Goal: Use online tool/utility: Utilize a website feature to perform a specific function

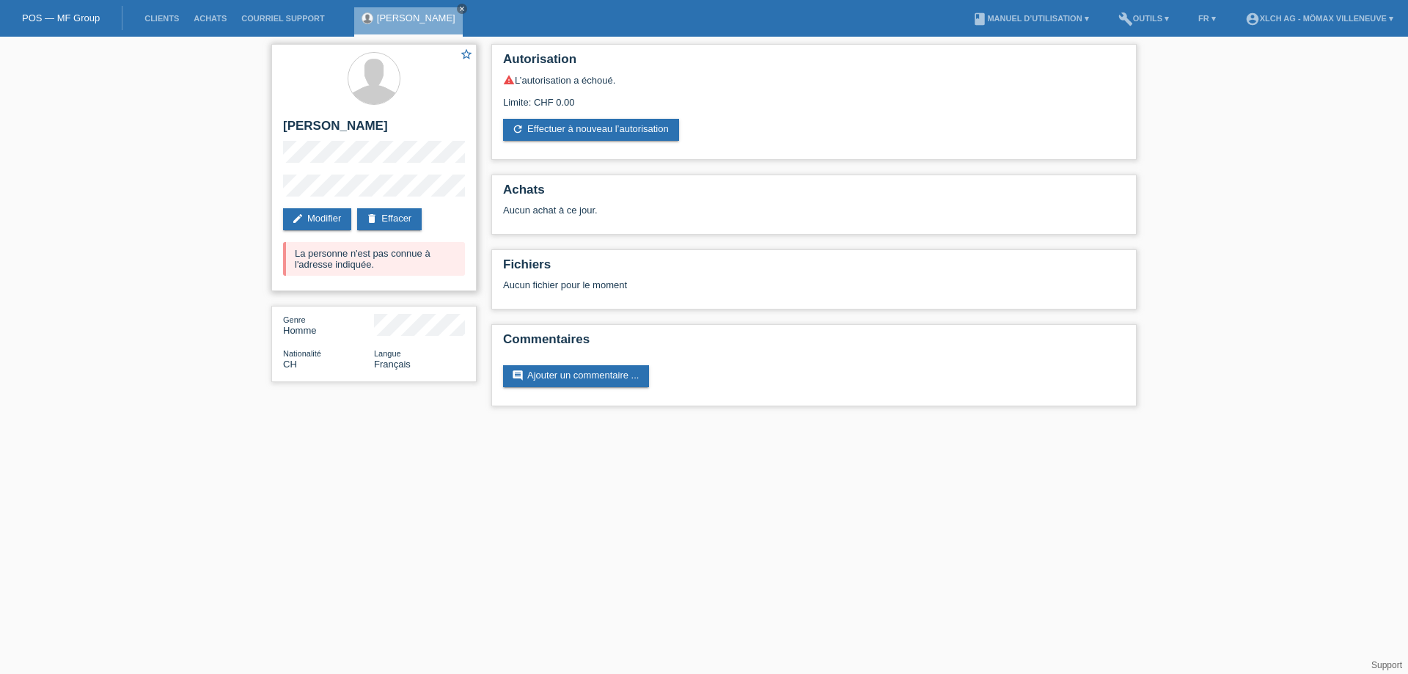
drag, startPoint x: 315, startPoint y: 241, endPoint x: 367, endPoint y: 268, distance: 58.7
click at [367, 268] on div "La personne n'est pas connue à l'adresse indiquée." at bounding box center [374, 259] width 182 height 34
click at [379, 261] on div "La personne n'est pas connue à l'adresse indiquée." at bounding box center [374, 259] width 182 height 34
click at [618, 125] on link "refresh Effectuer à nouveau l’autorisation" at bounding box center [591, 130] width 176 height 22
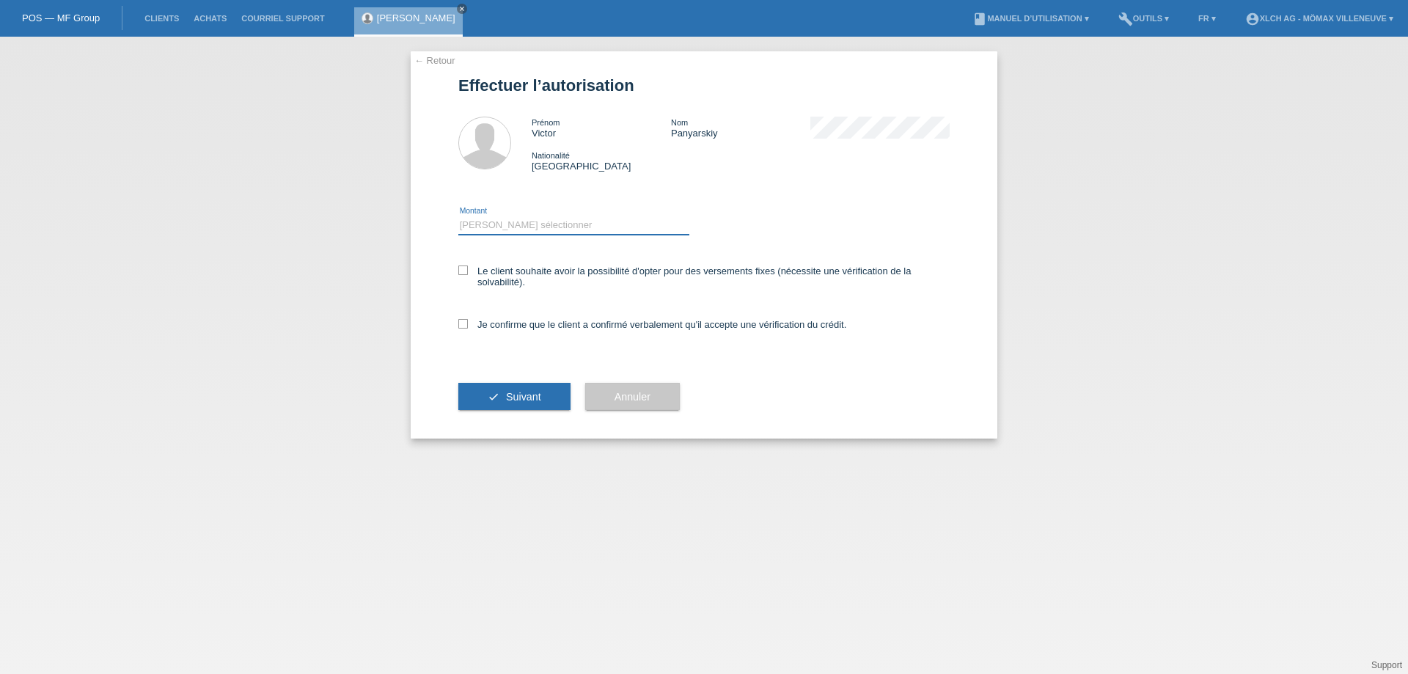
click at [549, 221] on select "Veuillez sélectionner CHF 1.00 - CHF 499.00 CHF 500.00 - CHF 1'999.00 CHF 2'000…" at bounding box center [573, 225] width 231 height 18
select select "3"
click at [458, 216] on select "Veuillez sélectionner CHF 1.00 - CHF 499.00 CHF 500.00 - CHF 1'999.00 CHF 2'000…" at bounding box center [573, 225] width 231 height 18
click at [458, 271] on icon at bounding box center [463, 270] width 10 height 10
click at [458, 271] on input "Le client souhaite avoir la possibilité d'opter pour des versements fixes (néce…" at bounding box center [463, 270] width 10 height 10
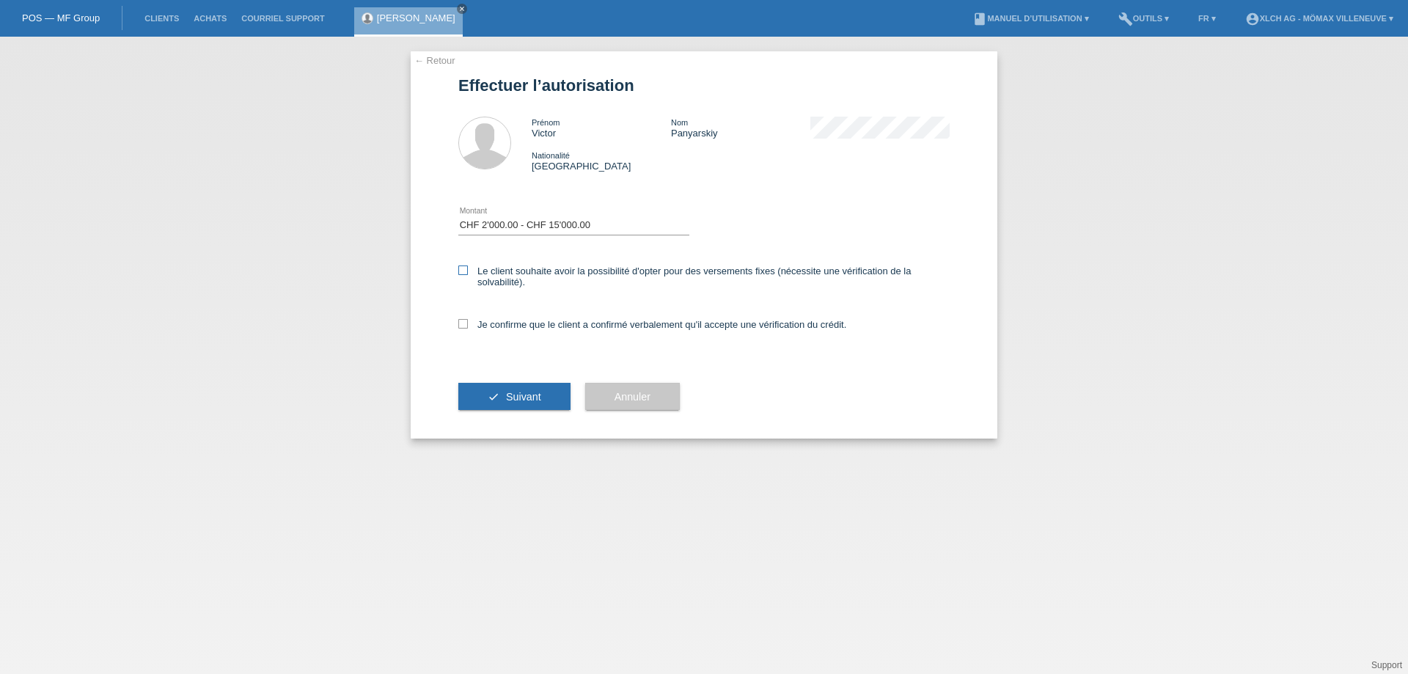
checkbox input "true"
click at [457, 326] on div "← Retour Effectuer l’autorisation Prénom Victor Nom Panyarskiy Nationalité Suis…" at bounding box center [704, 244] width 587 height 387
click at [601, 211] on div "Veuillez sélectionner CHF 1.00 - CHF 499.00 CHF 500.00 - CHF 1'999.00 CHF 2'000…" at bounding box center [573, 226] width 231 height 50
click at [597, 227] on select "Veuillez sélectionner CHF 1.00 - CHF 499.00 CHF 500.00 - CHF 1'999.00 CHF 2'000…" at bounding box center [573, 225] width 231 height 18
drag, startPoint x: 737, startPoint y: 189, endPoint x: 697, endPoint y: 227, distance: 54.5
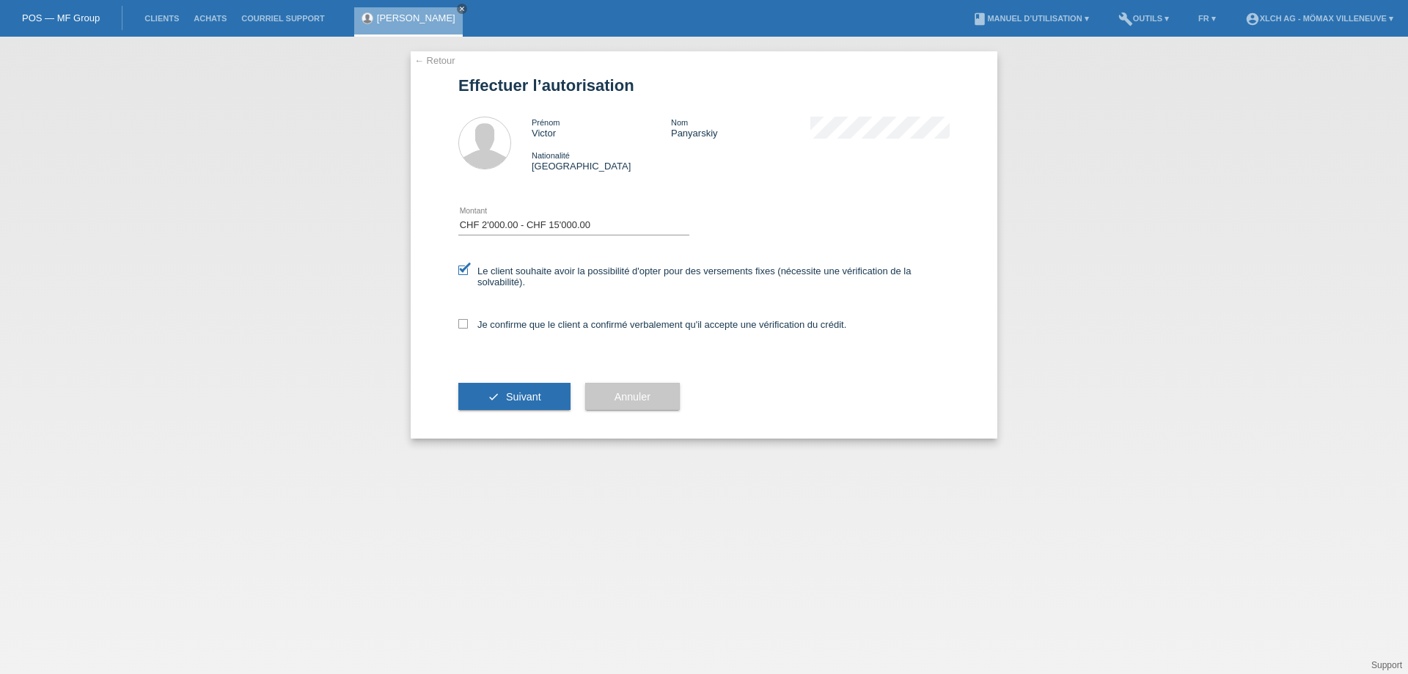
click at [737, 189] on div "Veuillez sélectionner CHF 1.00 - CHF 499.00 CHF 500.00 - CHF 1'999.00 CHF 2'000…" at bounding box center [703, 218] width 491 height 65
click at [467, 322] on icon at bounding box center [463, 324] width 10 height 10
click at [467, 322] on input "Je confirme que le client a confirmé verbalement qu'il accepte une vérification…" at bounding box center [463, 324] width 10 height 10
checkbox input "true"
click at [552, 392] on button "check Suivant" at bounding box center [514, 397] width 112 height 28
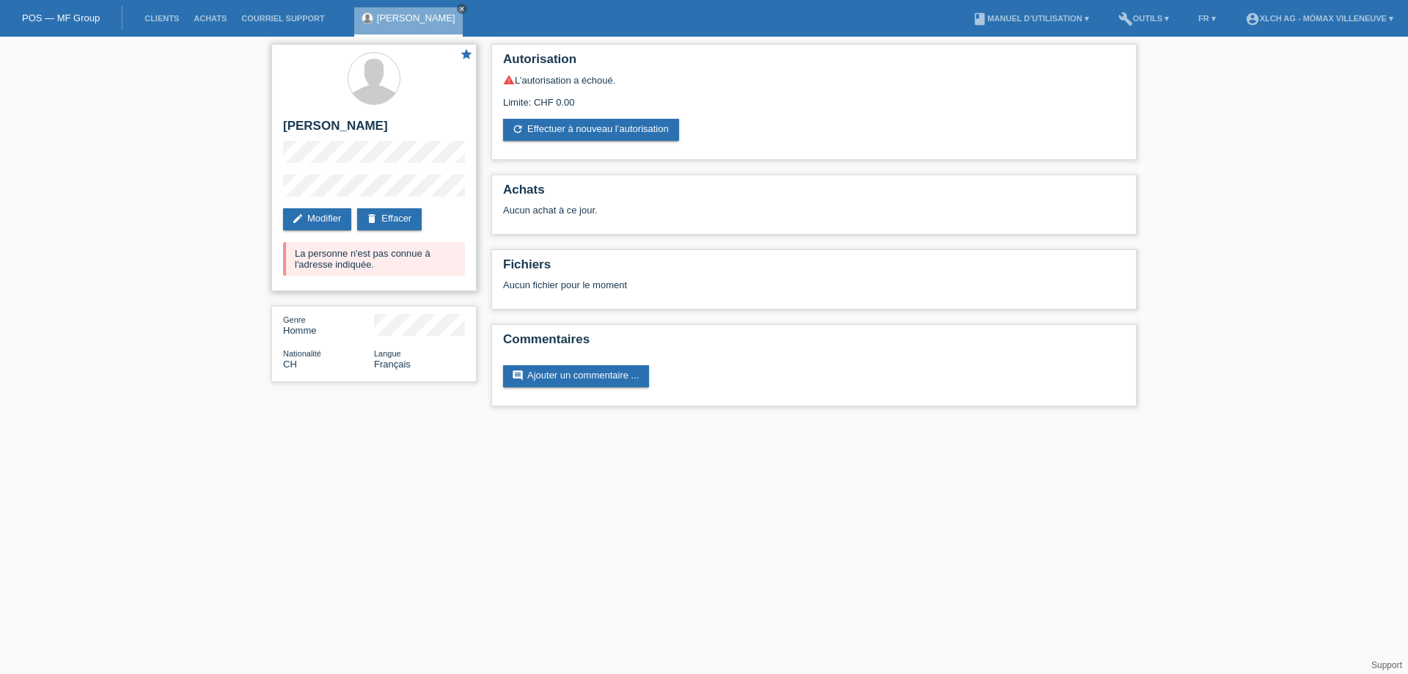
click at [462, 56] on icon "star" at bounding box center [466, 54] width 13 height 13
drag, startPoint x: 297, startPoint y: 251, endPoint x: 369, endPoint y: 276, distance: 76.1
click at [369, 276] on div "star [PERSON_NAME] edit Modifier delete Effacer La personne n'est pas connue à …" at bounding box center [373, 167] width 205 height 247
click at [271, 256] on div "star [PERSON_NAME] edit Modifier delete Effacer La personne n'est pas connue à …" at bounding box center [374, 217] width 220 height 360
drag, startPoint x: 307, startPoint y: 254, endPoint x: 374, endPoint y: 270, distance: 68.5
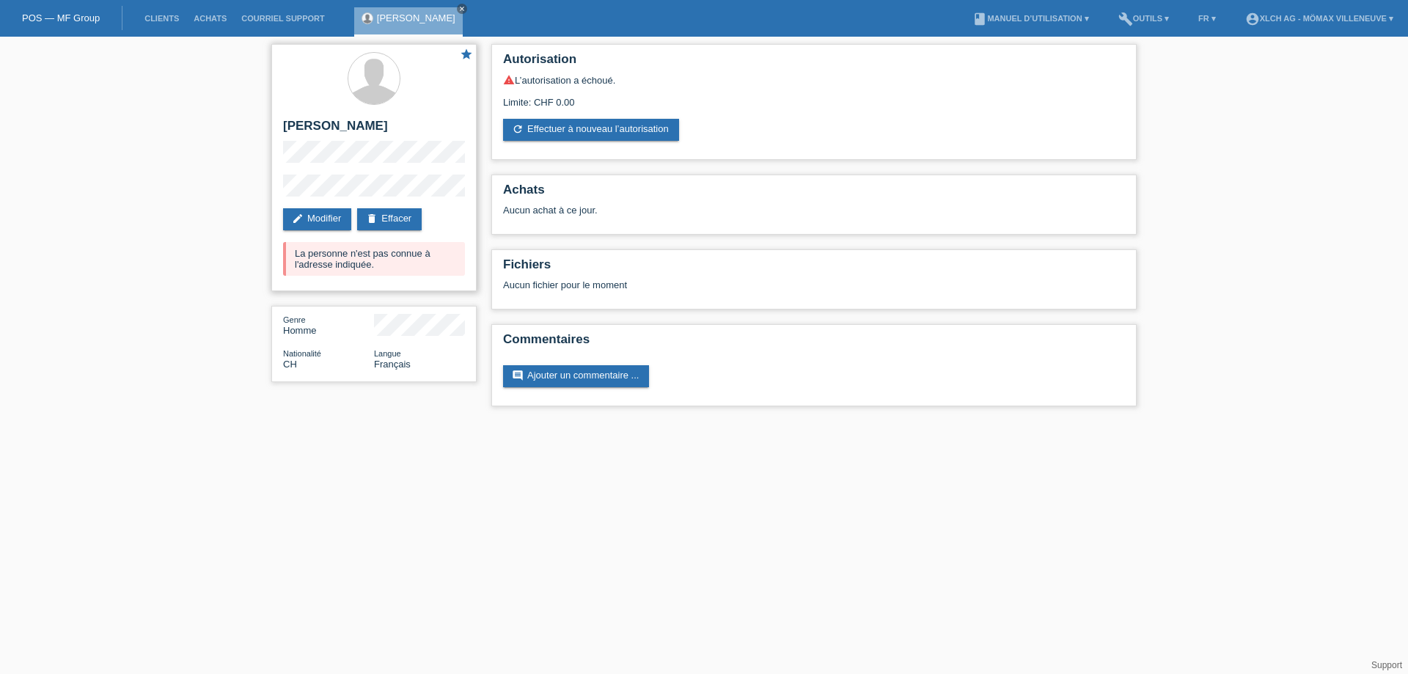
click at [374, 270] on div "La personne n'est pas connue à l'adresse indiquée." at bounding box center [374, 259] width 182 height 34
click at [437, 275] on div "La personne n'est pas connue à l'adresse indiquée." at bounding box center [374, 259] width 182 height 34
drag, startPoint x: 311, startPoint y: 246, endPoint x: 381, endPoint y: 252, distance: 69.9
click at [380, 252] on div "La personne n'est pas connue à l'adresse indiquée." at bounding box center [374, 259] width 182 height 34
click at [330, 212] on link "edit Modifier" at bounding box center [317, 219] width 68 height 22
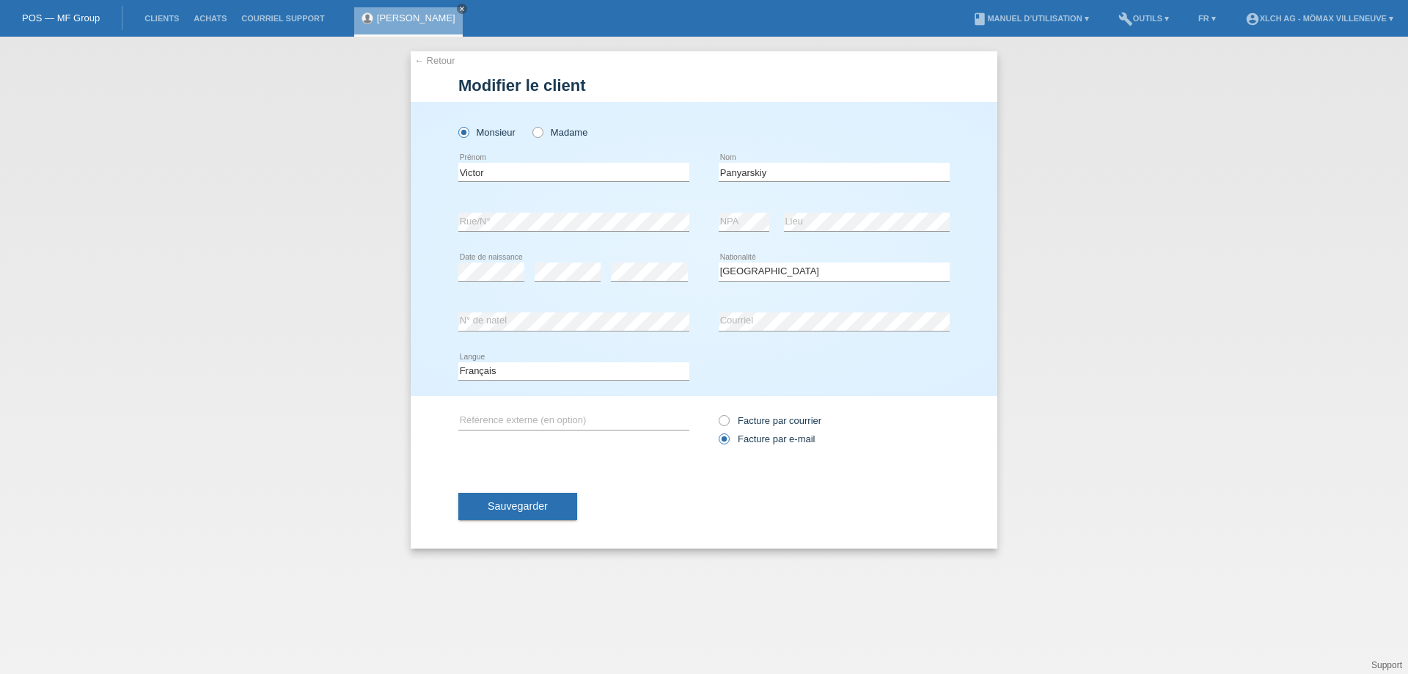
select select "CH"
click at [356, 227] on div "← Retour Modifier le client Monsieur Madame Victor error Prénom" at bounding box center [704, 355] width 1408 height 637
click at [280, 323] on div "← Retour Modifier le client Monsieur Madame Victor error Prénom" at bounding box center [704, 355] width 1408 height 637
click at [548, 318] on div "error N° de natel error Courriel" at bounding box center [703, 322] width 491 height 50
drag, startPoint x: 794, startPoint y: 172, endPoint x: 620, endPoint y: 170, distance: 173.8
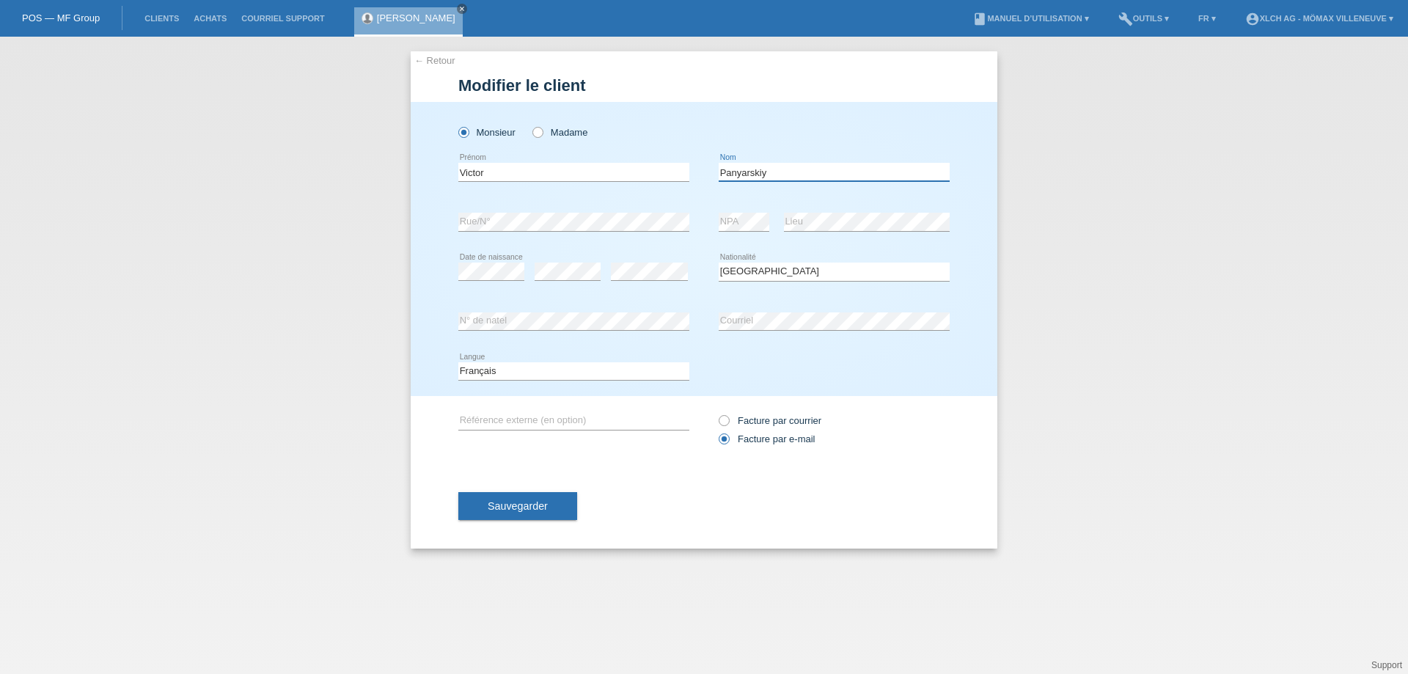
click at [620, 170] on div "Victor error Prénom Panyarskiy error Nom" at bounding box center [703, 172] width 491 height 50
click at [542, 511] on span "Sauvegarder" at bounding box center [518, 506] width 60 height 12
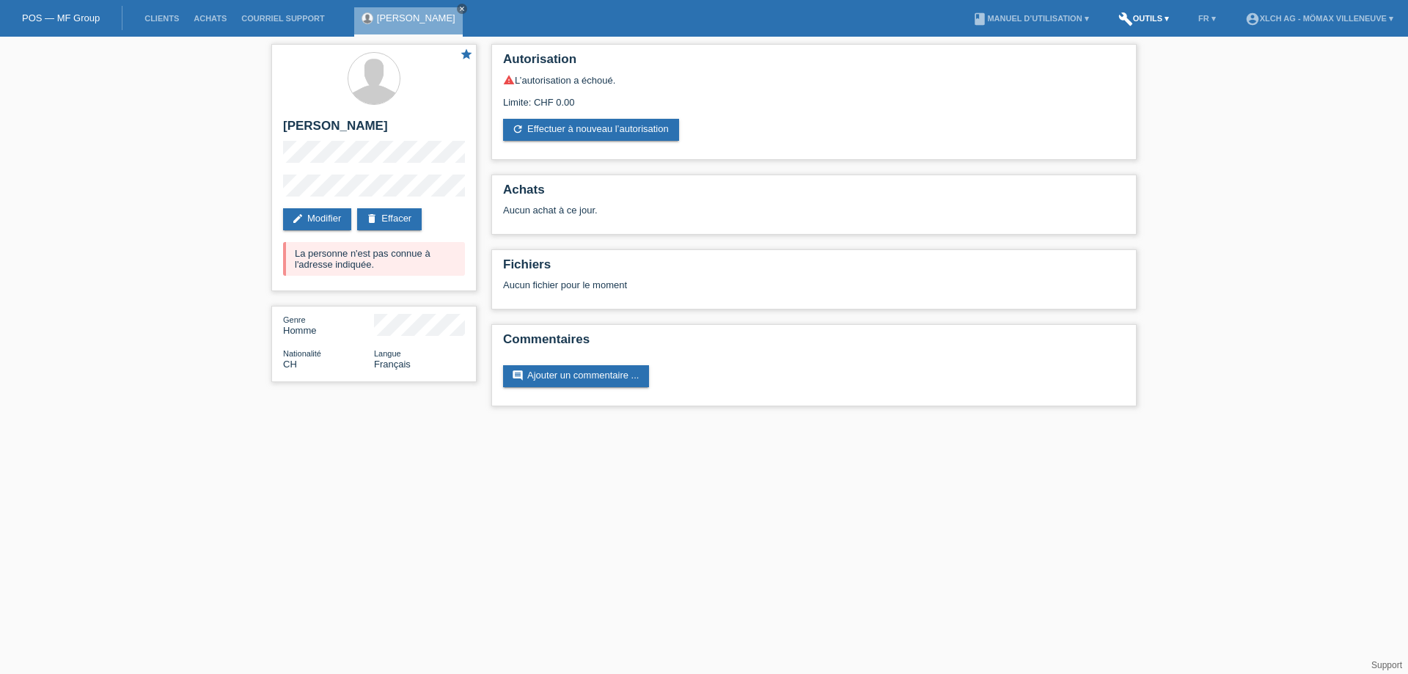
click at [1141, 15] on link "build Outils ▾" at bounding box center [1143, 18] width 65 height 9
click at [1119, 51] on span "Calculator de taux" at bounding box center [1128, 56] width 81 height 18
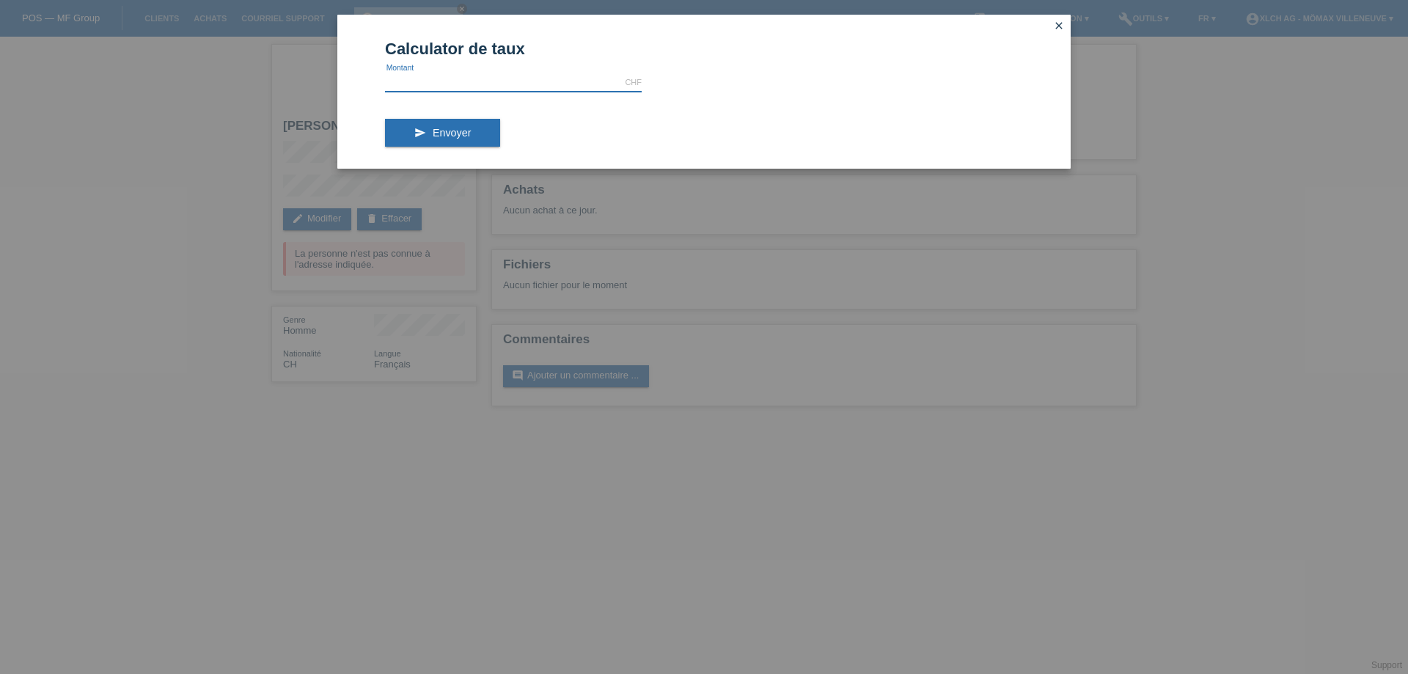
click at [514, 76] on input "text" at bounding box center [513, 82] width 257 height 18
paste input "3407,80"
click at [455, 130] on span "Envoyer" at bounding box center [452, 133] width 38 height 12
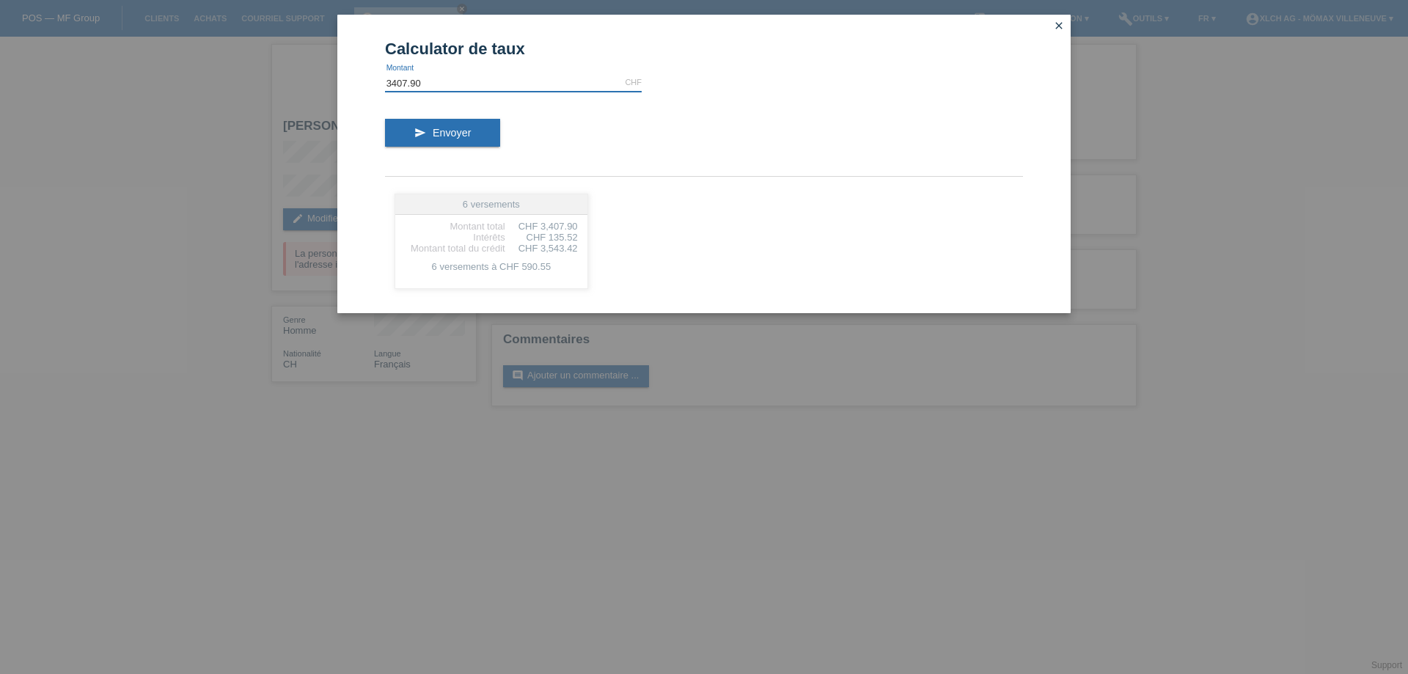
click at [468, 87] on input "3407.90" at bounding box center [513, 82] width 257 height 18
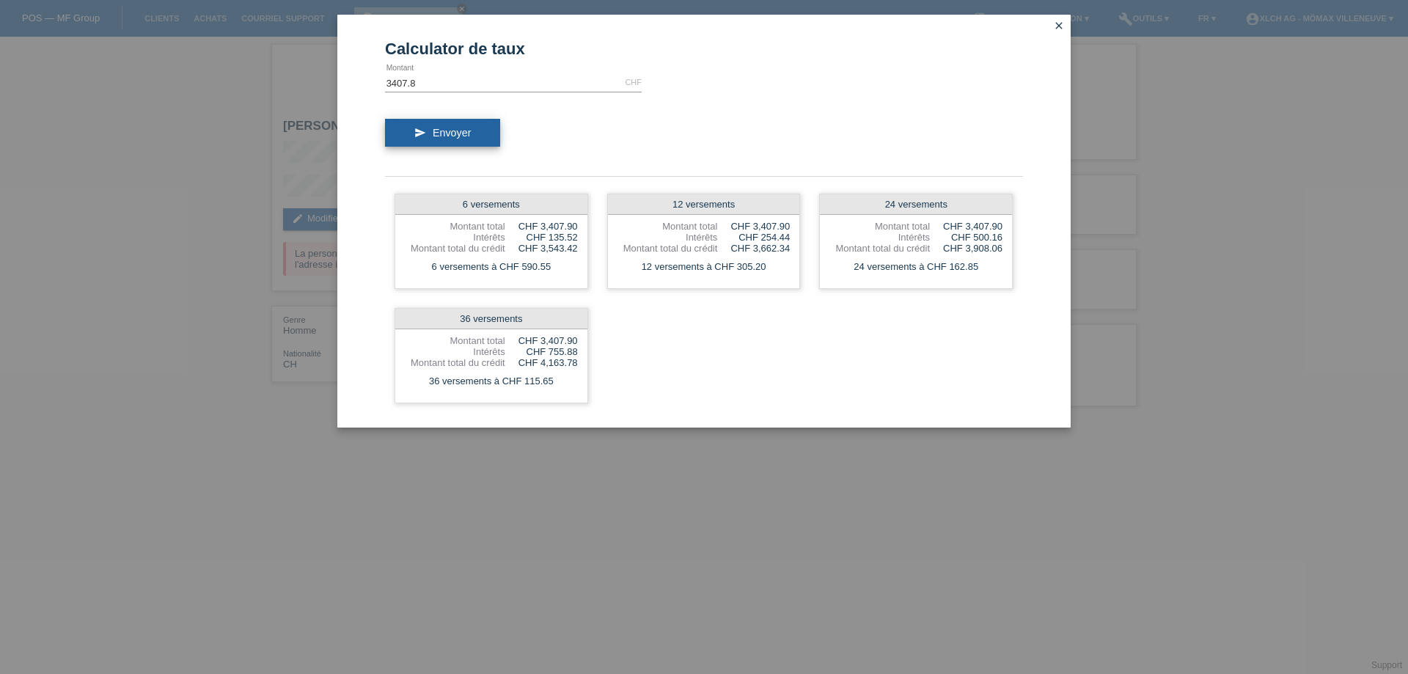
type input "3407.80"
click at [438, 134] on span "Envoyer" at bounding box center [452, 133] width 38 height 12
drag, startPoint x: 461, startPoint y: 204, endPoint x: 538, endPoint y: 215, distance: 77.8
click at [538, 215] on div "6 versements Montant total CHF 3,407.80 Intérêts CHF 135.52 Montant total du cr…" at bounding box center [492, 241] width 194 height 95
drag, startPoint x: 667, startPoint y: 213, endPoint x: 747, endPoint y: 208, distance: 80.1
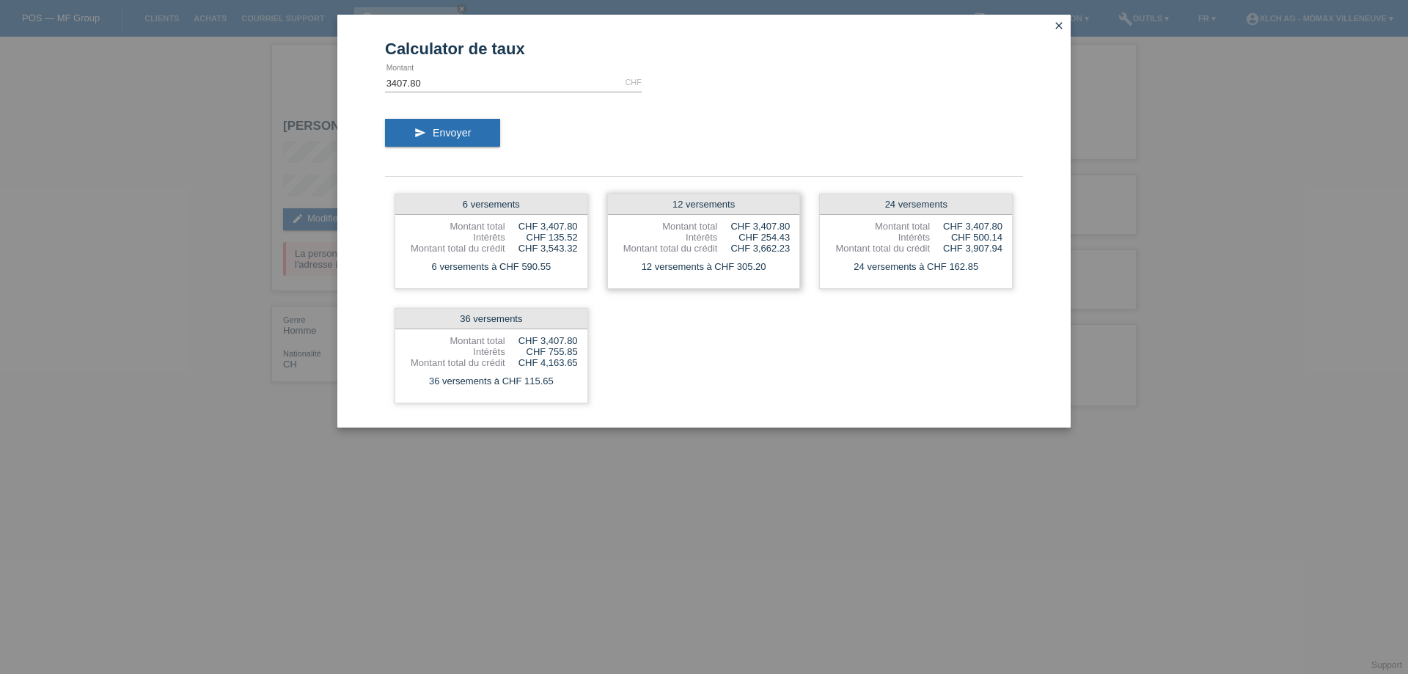
click at [731, 210] on div "12 versements" at bounding box center [704, 204] width 192 height 21
drag, startPoint x: 882, startPoint y: 205, endPoint x: 912, endPoint y: 205, distance: 29.3
click at [912, 205] on div "24 versements" at bounding box center [916, 204] width 192 height 21
drag, startPoint x: 455, startPoint y: 316, endPoint x: 532, endPoint y: 320, distance: 77.1
click at [532, 320] on div "36 versements" at bounding box center [491, 319] width 192 height 21
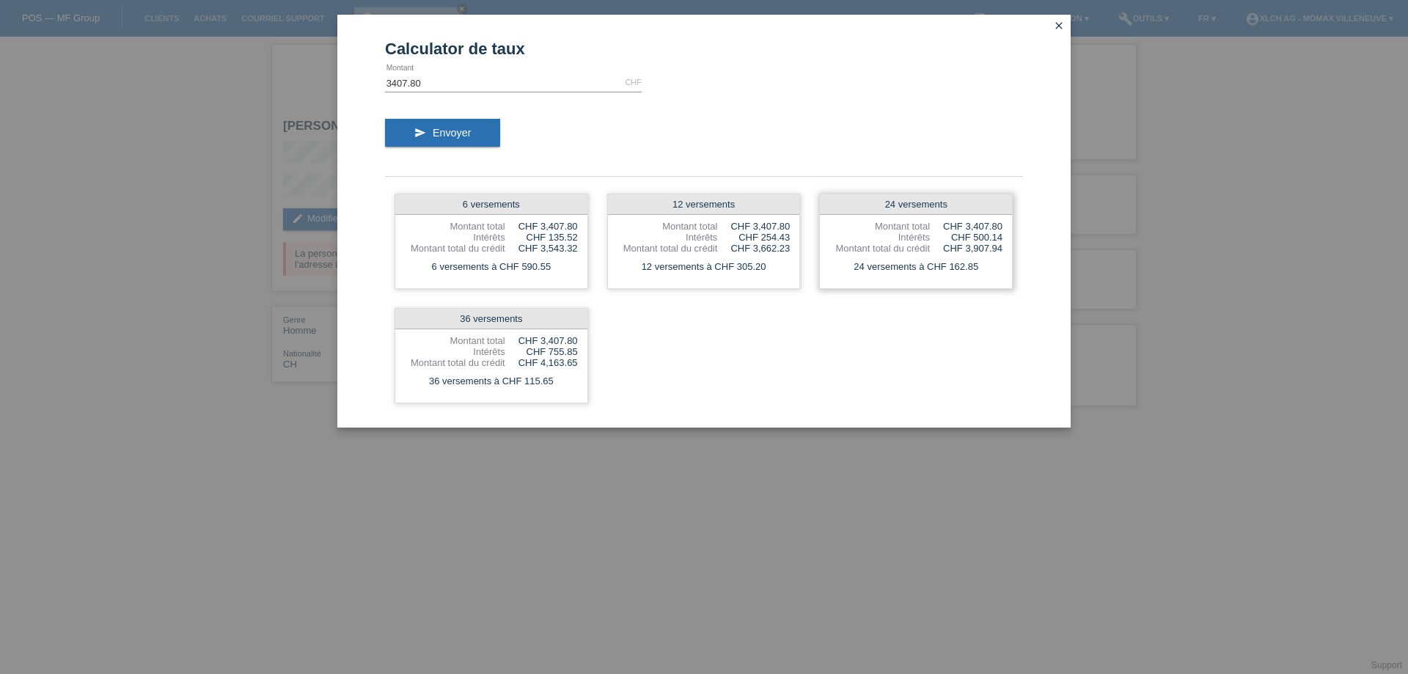
drag, startPoint x: 685, startPoint y: 265, endPoint x: 942, endPoint y: 271, distance: 257.5
click at [787, 265] on div "12 versements à CHF 305.20" at bounding box center [704, 266] width 192 height 19
click at [1059, 22] on icon "close" at bounding box center [1059, 26] width 12 height 12
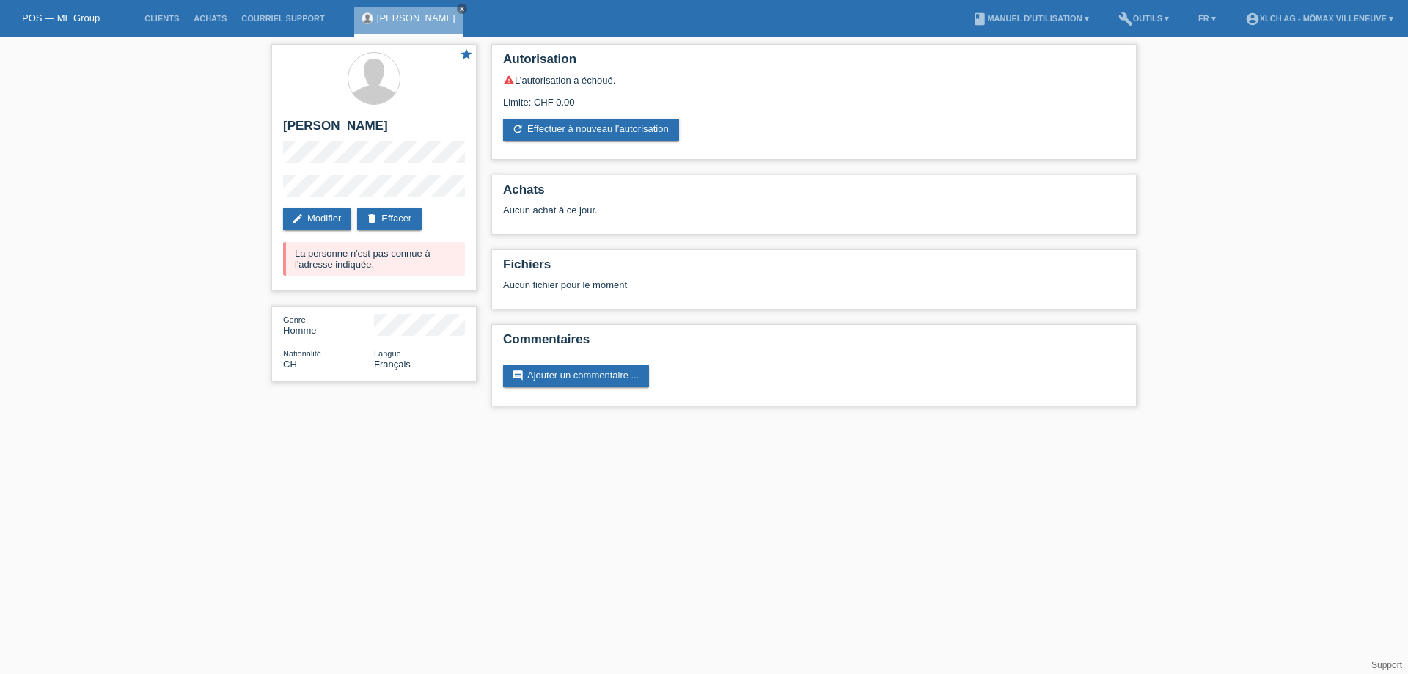
click at [638, 421] on html "POS — MF Group Clients Achats Courriel Support Victor Panyarskiy close menu" at bounding box center [704, 210] width 1408 height 421
drag, startPoint x: 535, startPoint y: 287, endPoint x: 569, endPoint y: 287, distance: 33.7
click at [569, 287] on div "Aucun fichier pour le moment" at bounding box center [727, 284] width 448 height 11
